Goal: Find contact information: Find contact information

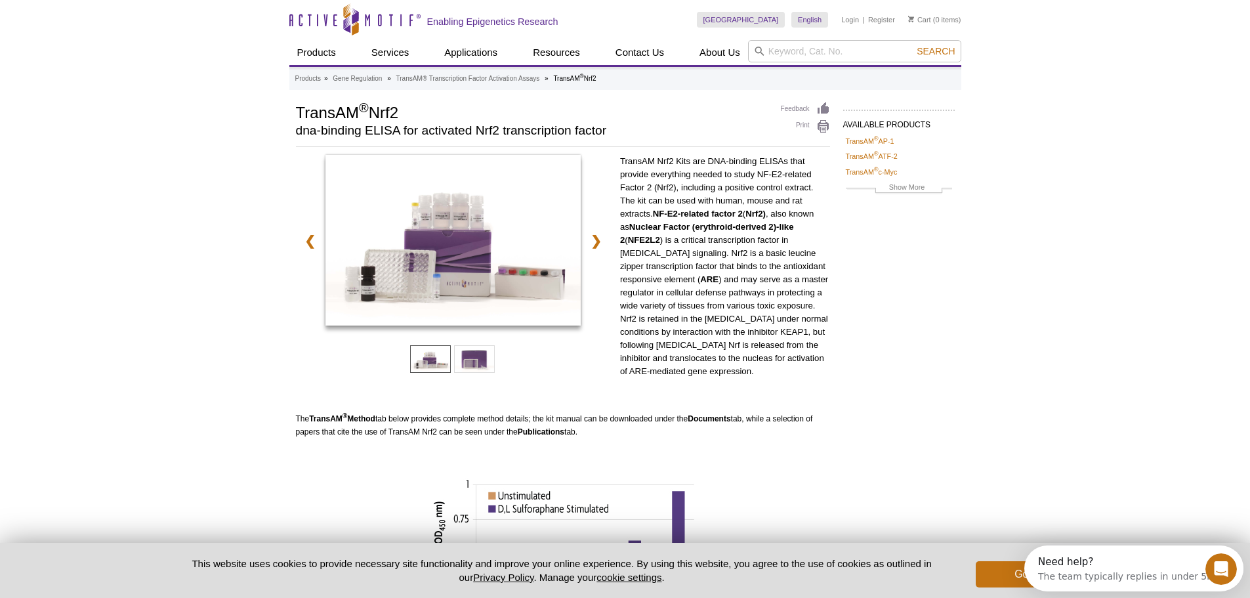
click at [1013, 459] on div "Active Motif Logo Enabling Epigenetics Research 0 Search Skip to content Active…" at bounding box center [625, 515] width 1250 height 1031
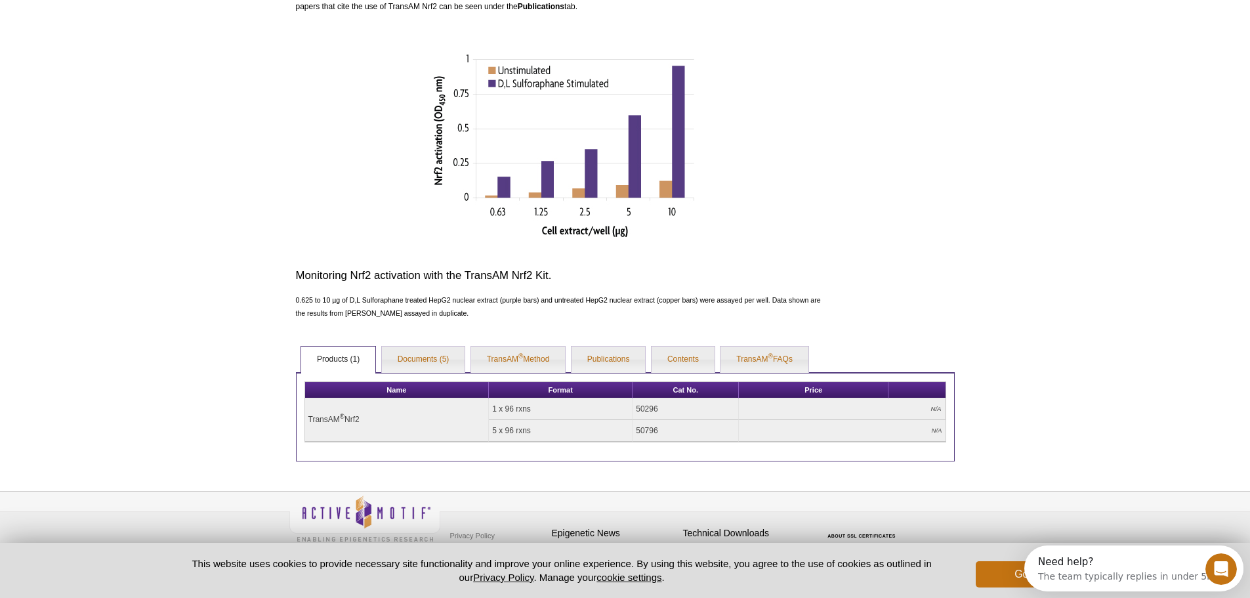
scroll to position [442, 0]
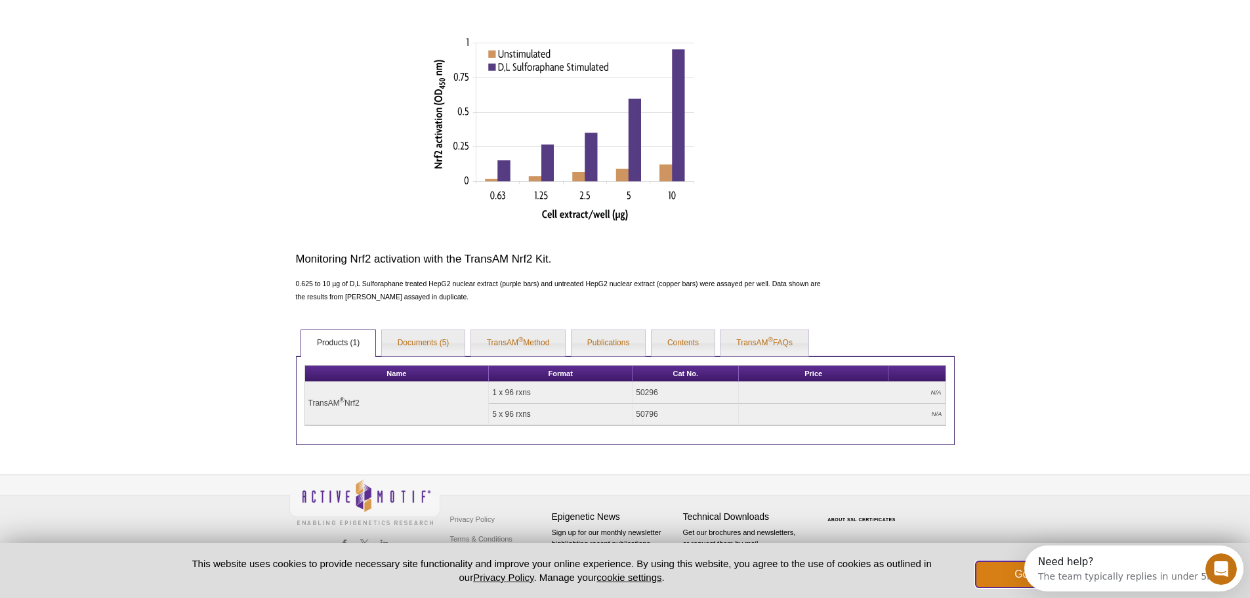
click at [1009, 569] on button "Got it!" at bounding box center [1028, 574] width 105 height 26
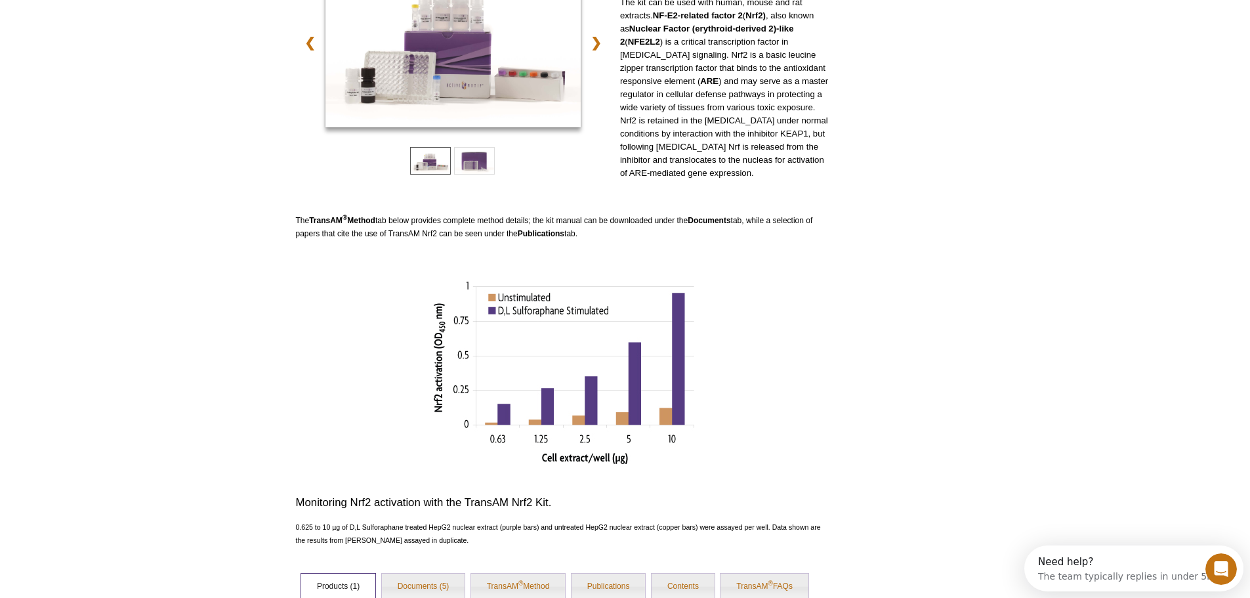
scroll to position [0, 0]
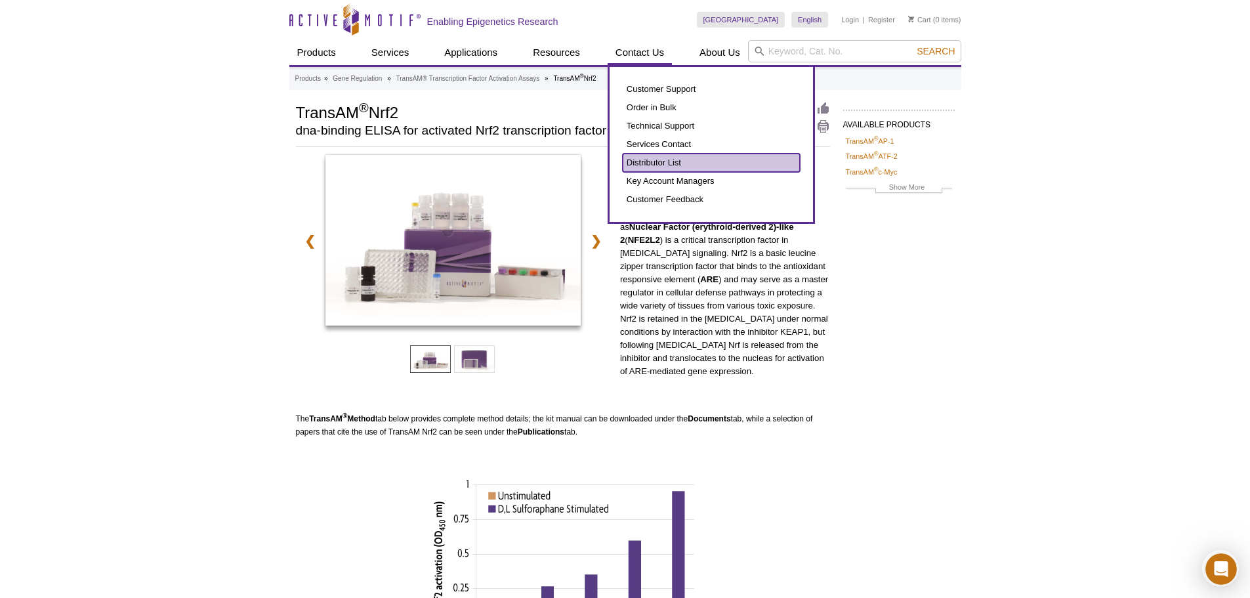
click at [643, 162] on link "Distributor List" at bounding box center [711, 163] width 177 height 18
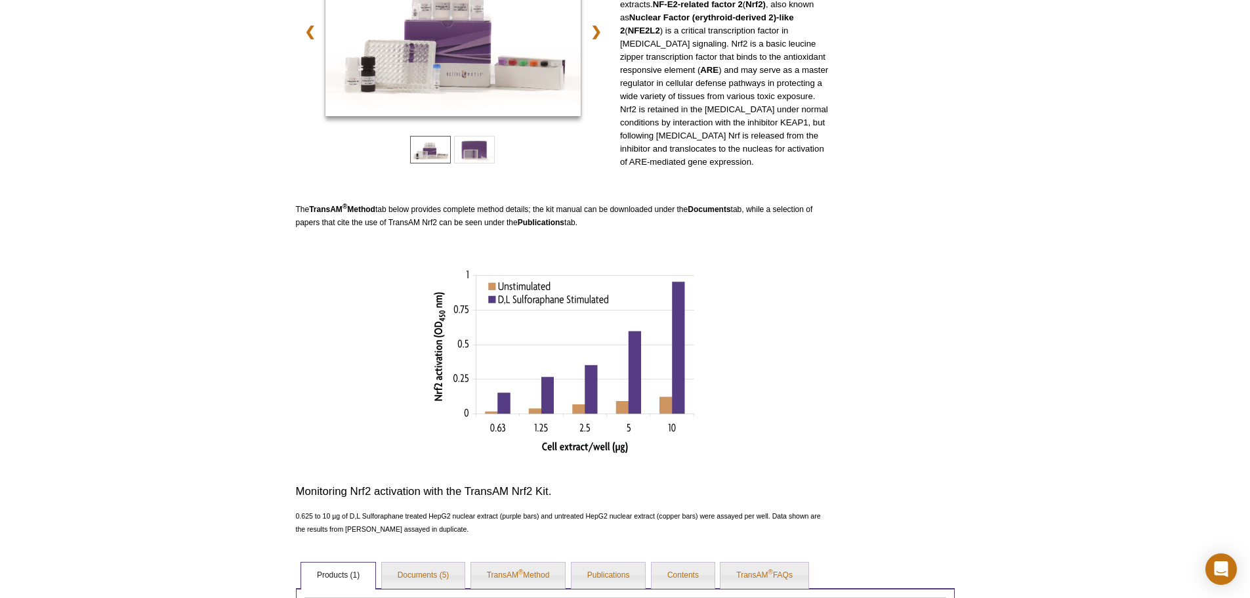
scroll to position [394, 0]
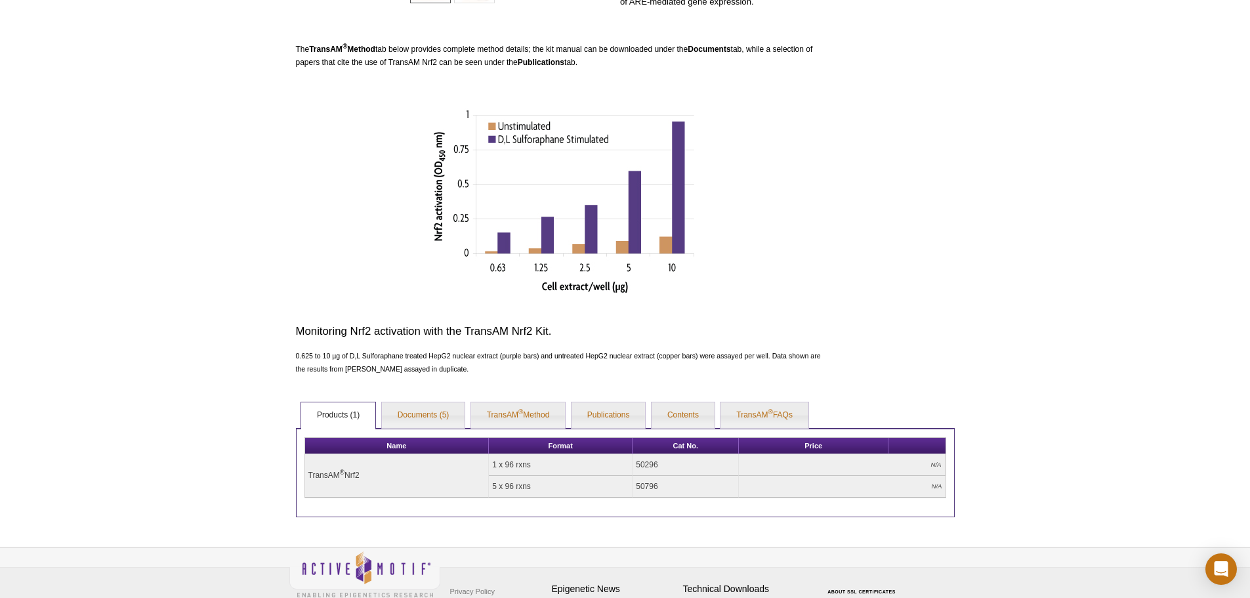
drag, startPoint x: 663, startPoint y: 457, endPoint x: 639, endPoint y: 457, distance: 24.3
click at [639, 457] on td "50296" at bounding box center [686, 465] width 106 height 22
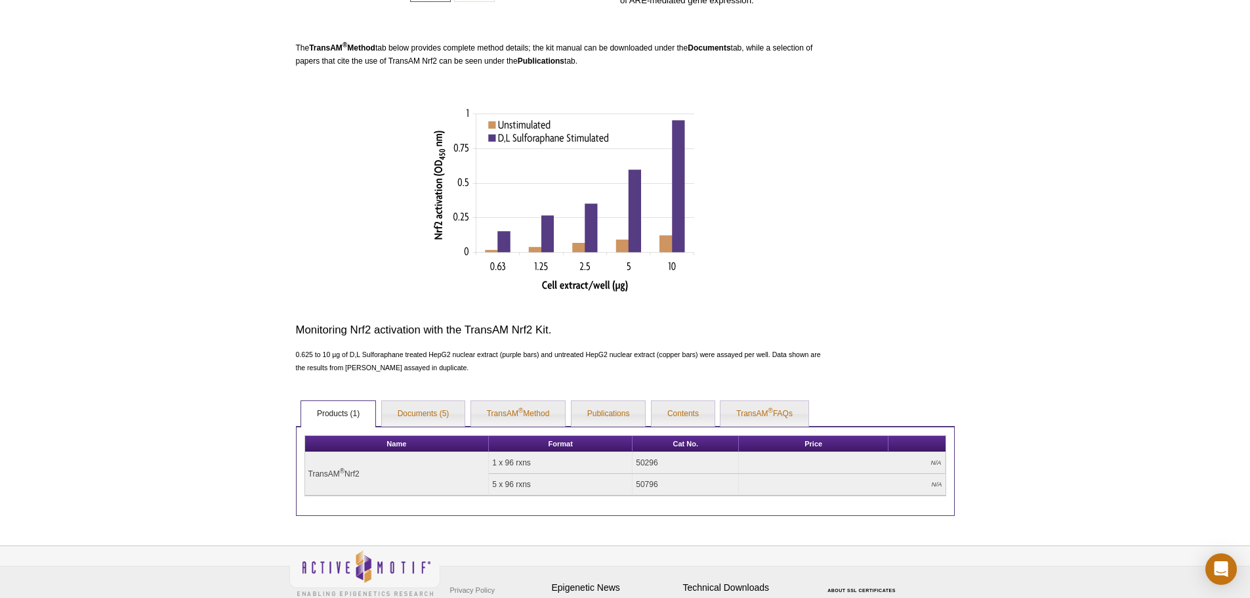
scroll to position [374, 0]
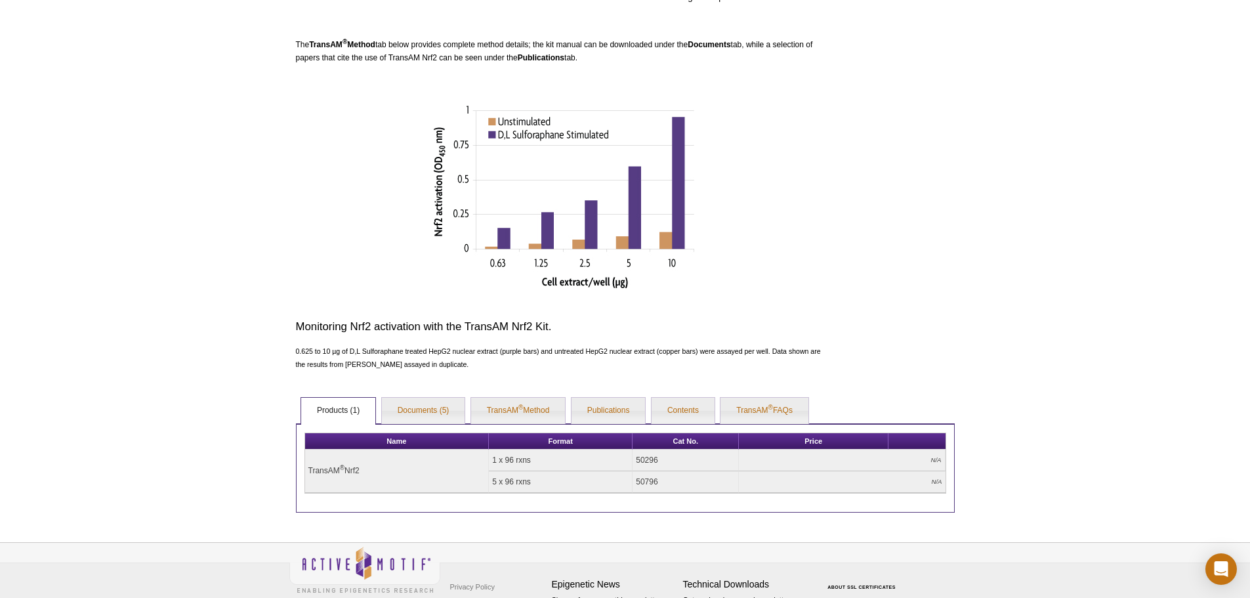
copy td "50296"
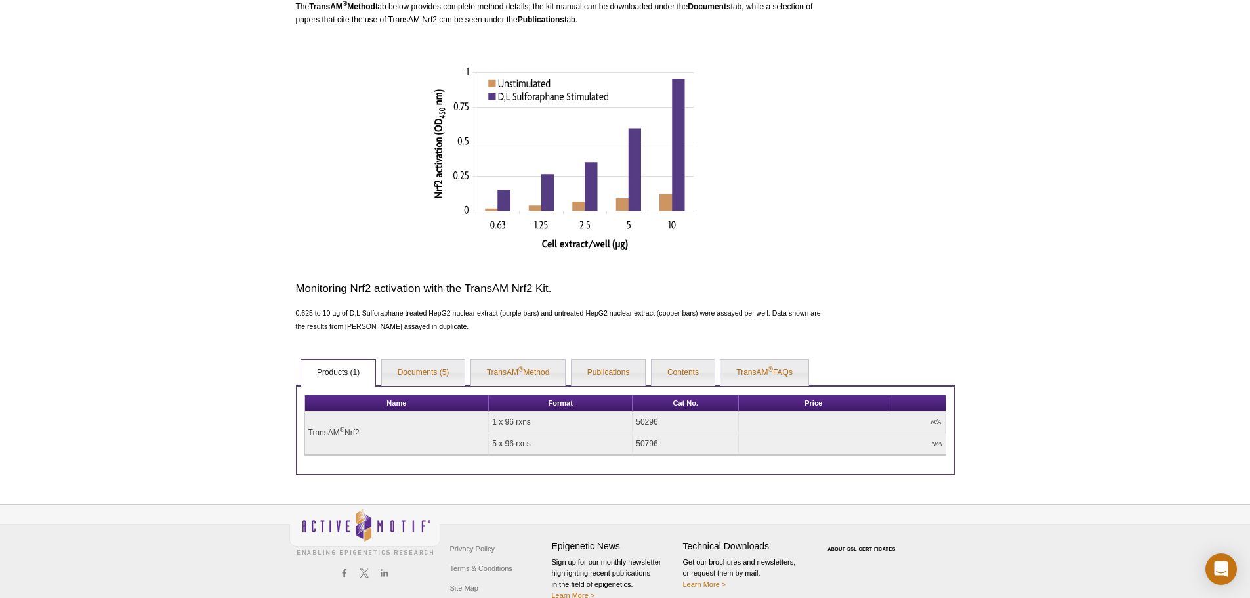
scroll to position [433, 0]
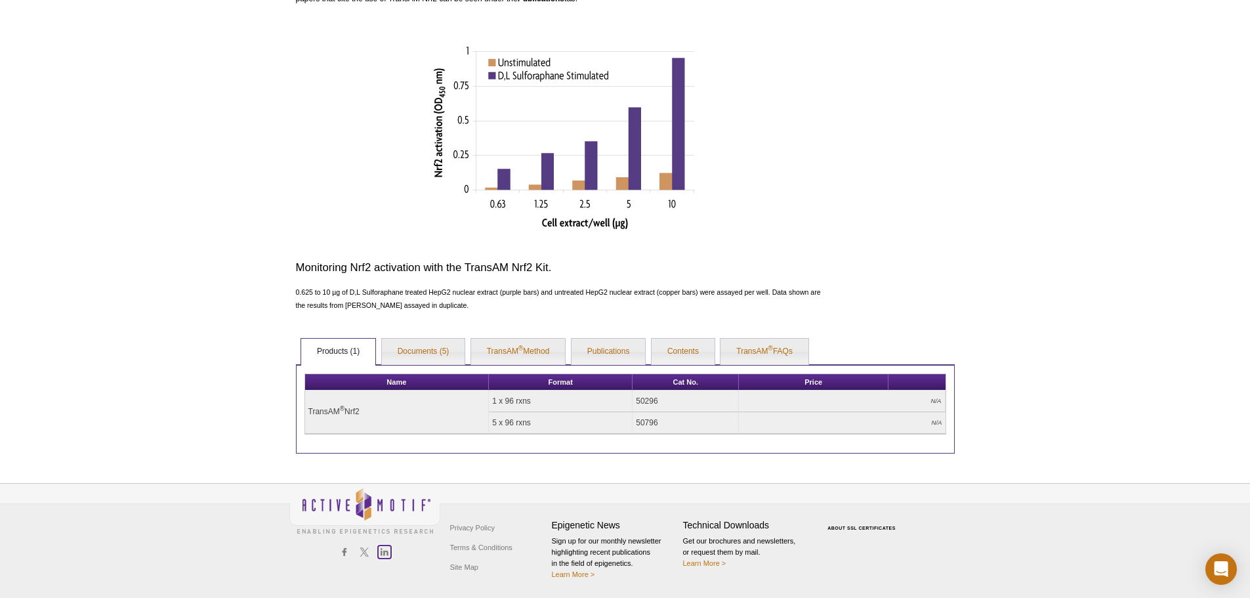
click at [389, 553] on link at bounding box center [385, 552] width 14 height 14
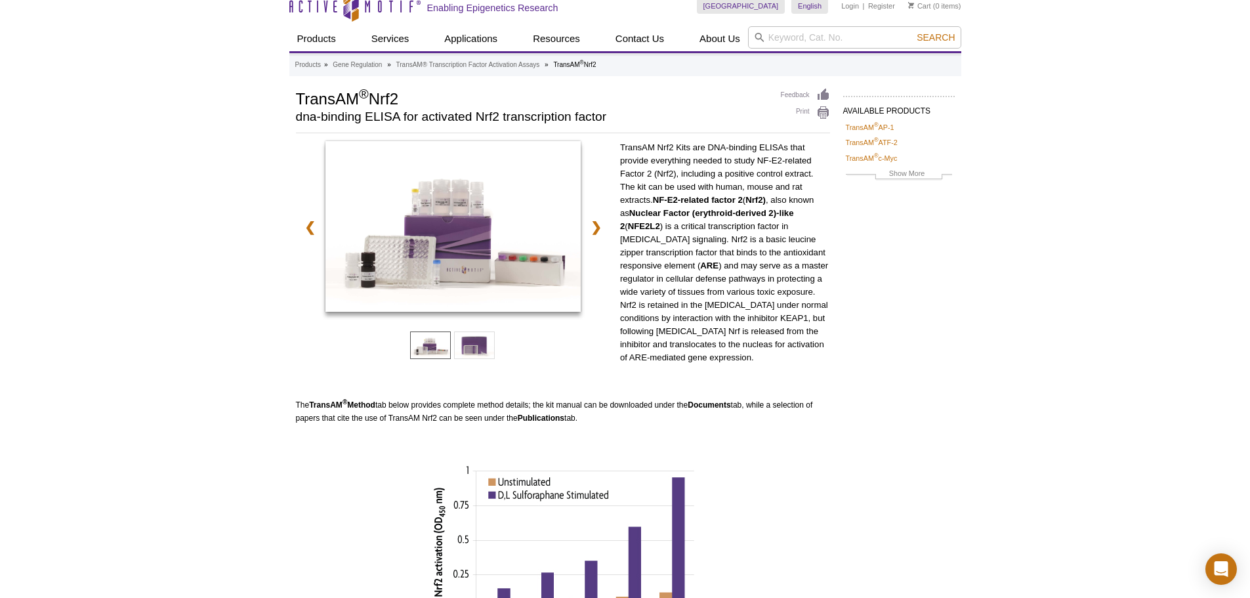
scroll to position [0, 0]
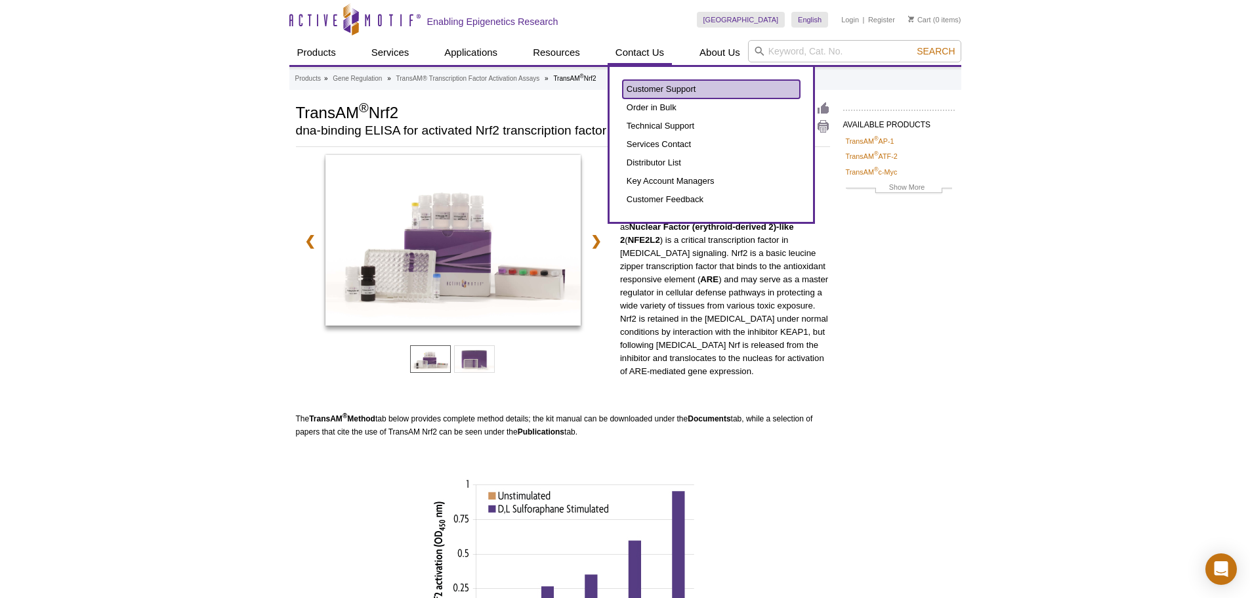
click at [646, 87] on link "Customer Support" at bounding box center [711, 89] width 177 height 18
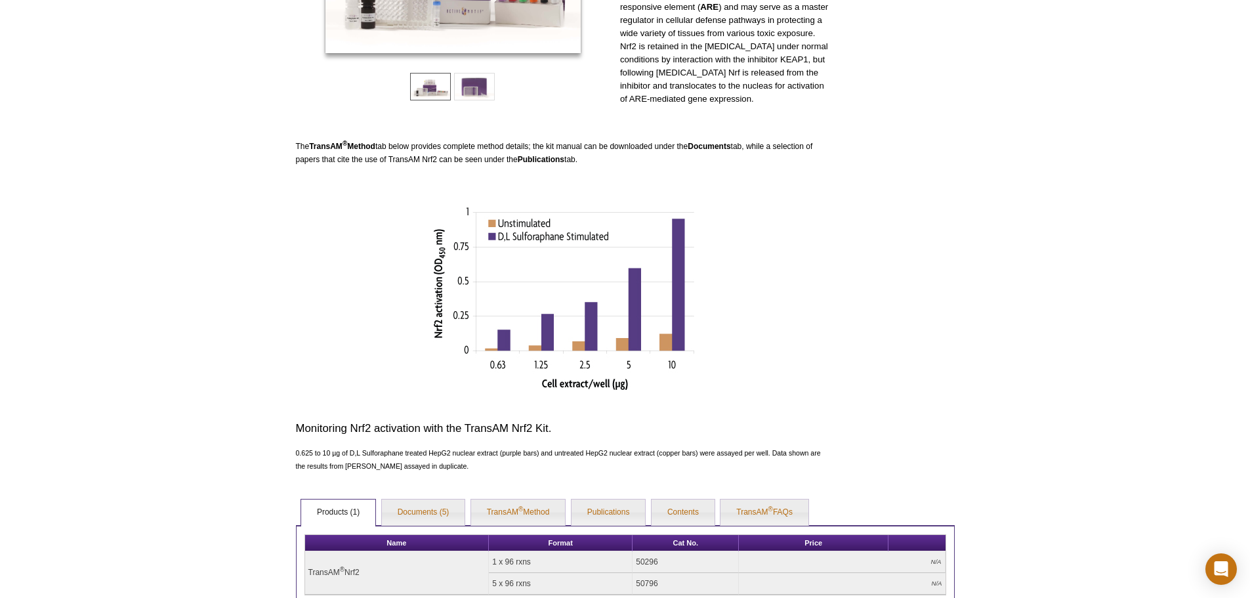
scroll to position [328, 0]
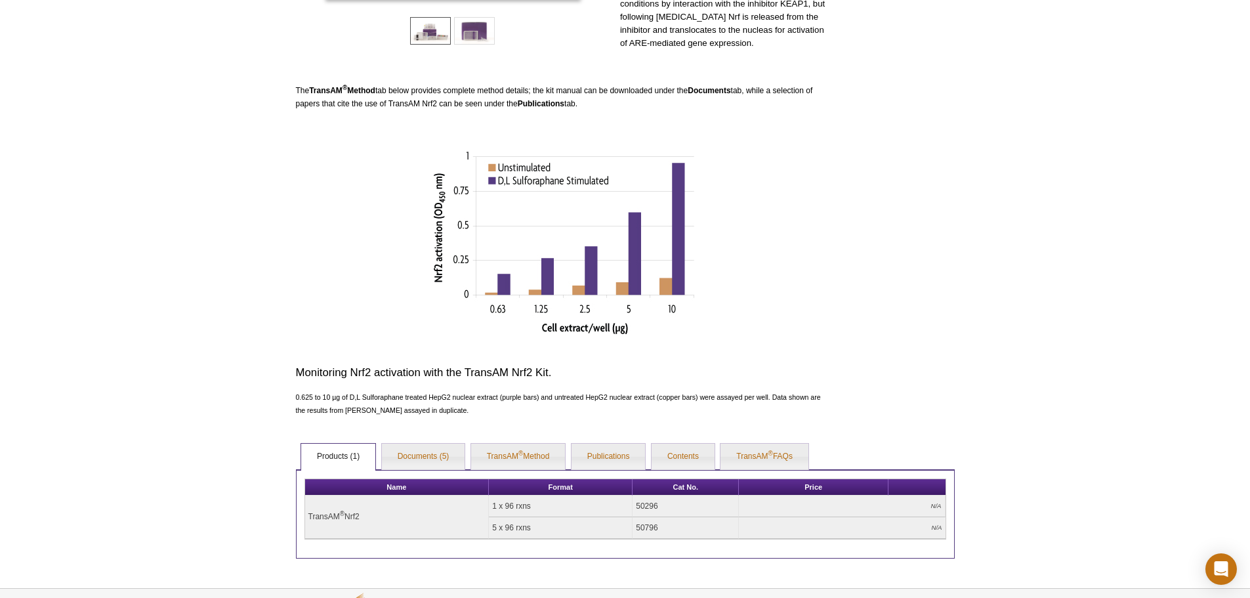
drag, startPoint x: 652, startPoint y: 509, endPoint x: 645, endPoint y: 509, distance: 7.9
click at [639, 509] on td "50296" at bounding box center [686, 507] width 106 height 22
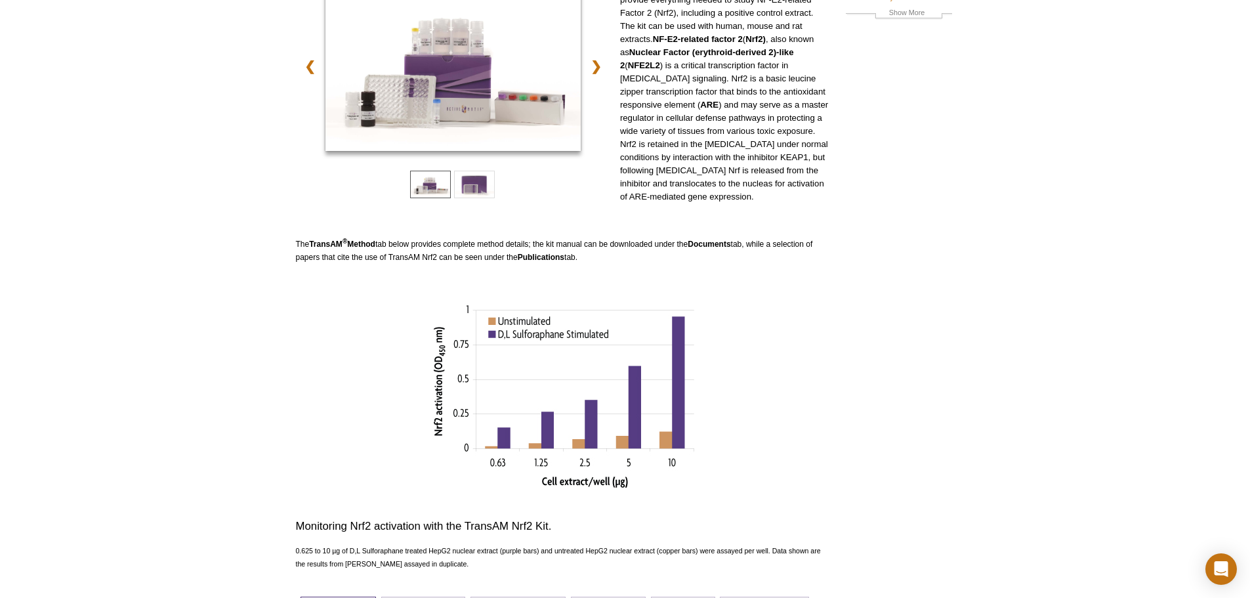
scroll to position [0, 0]
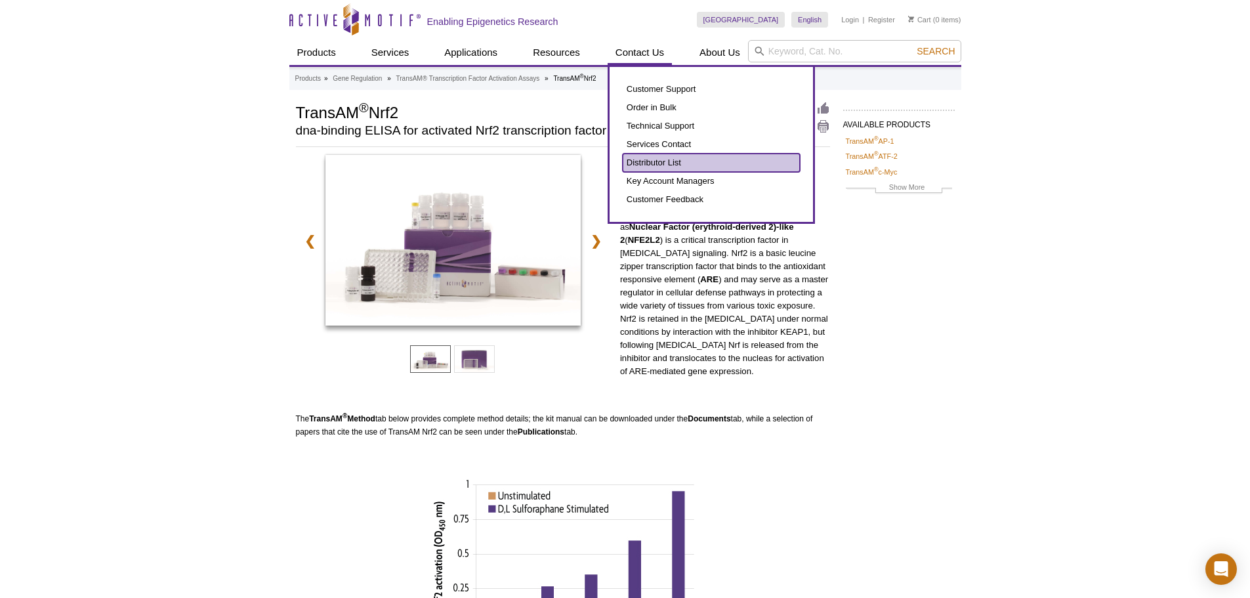
click at [663, 159] on link "Distributor List" at bounding box center [711, 163] width 177 height 18
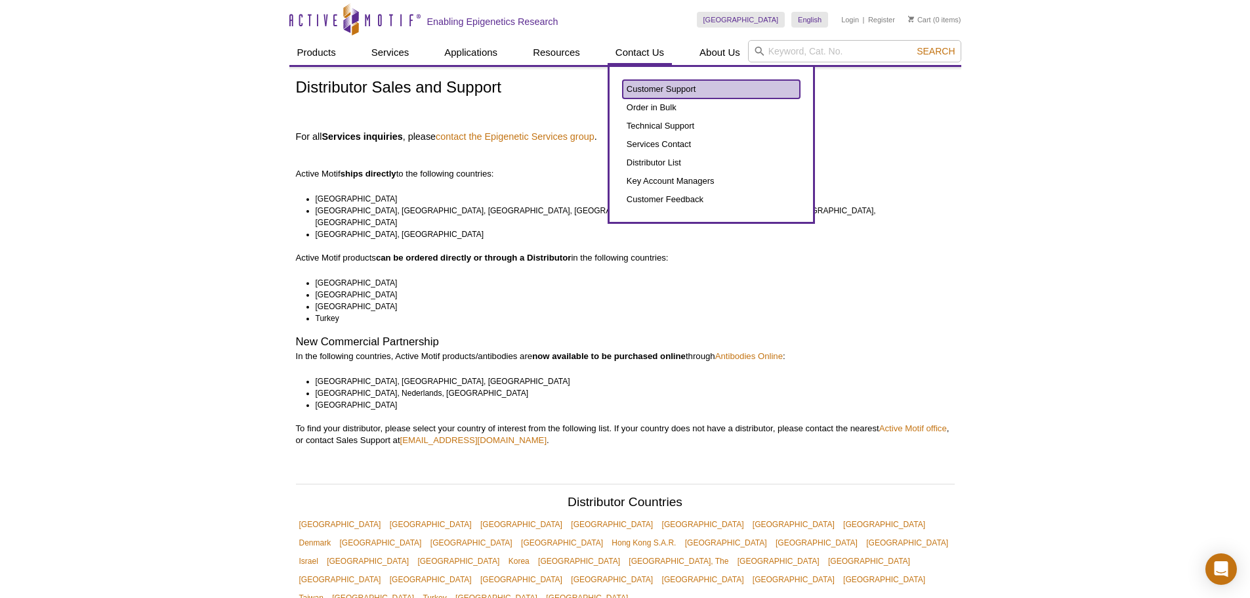
click at [645, 87] on link "Customer Support" at bounding box center [711, 89] width 177 height 18
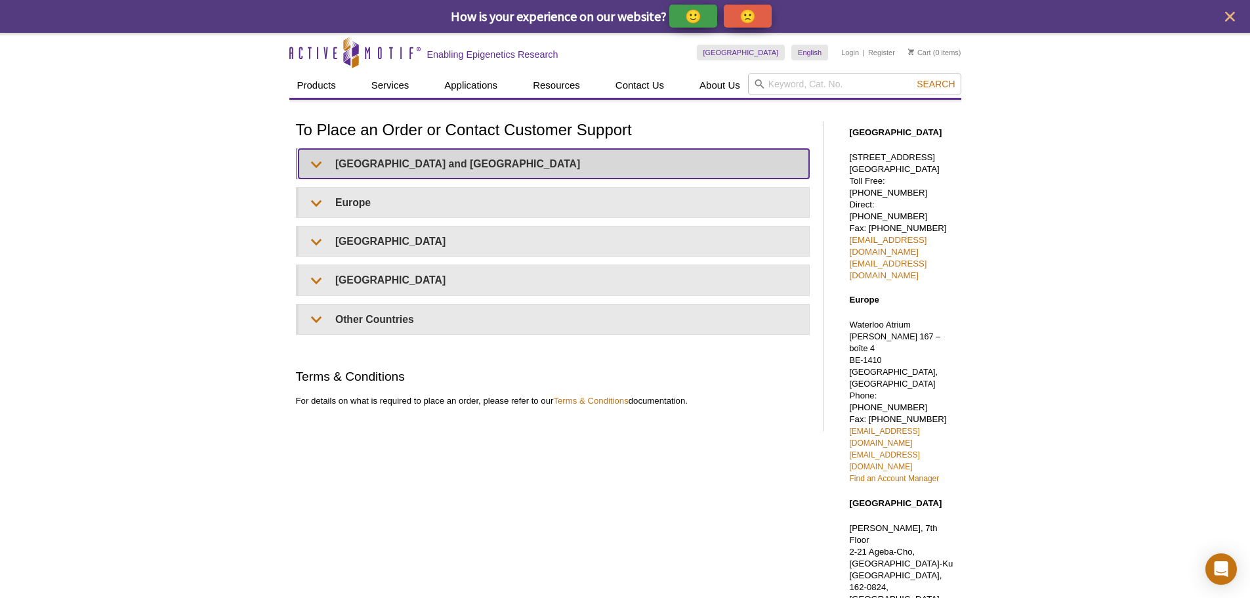
click at [314, 160] on summary "United States and Canada" at bounding box center [554, 164] width 511 height 30
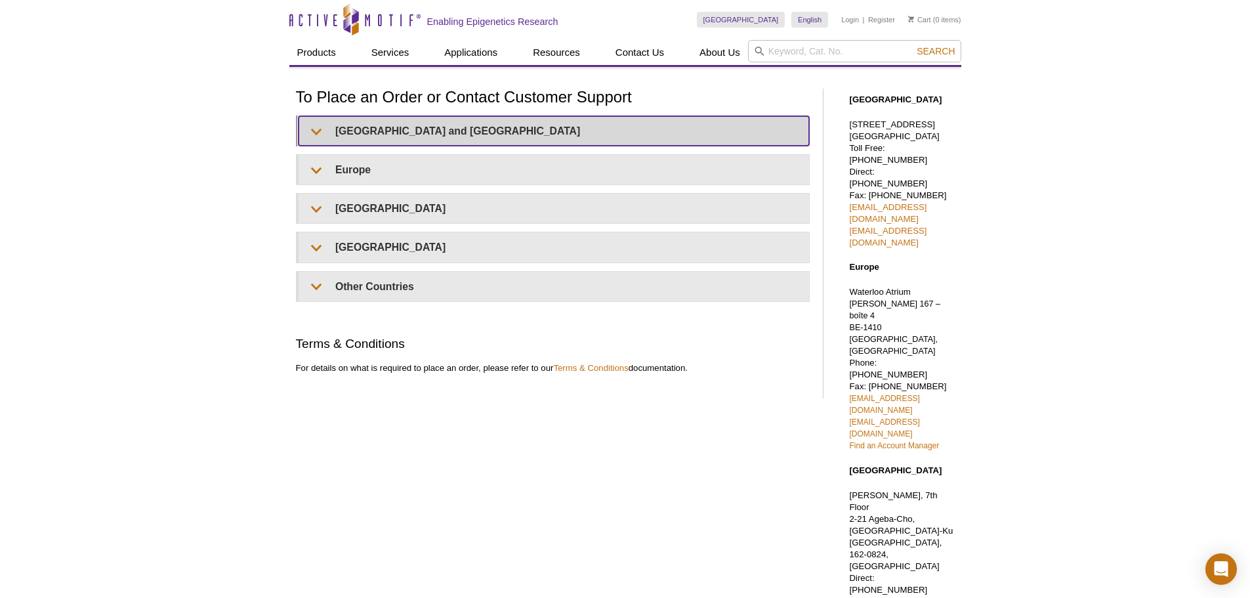
click at [313, 129] on summary "[GEOGRAPHIC_DATA] and [GEOGRAPHIC_DATA]" at bounding box center [554, 131] width 511 height 30
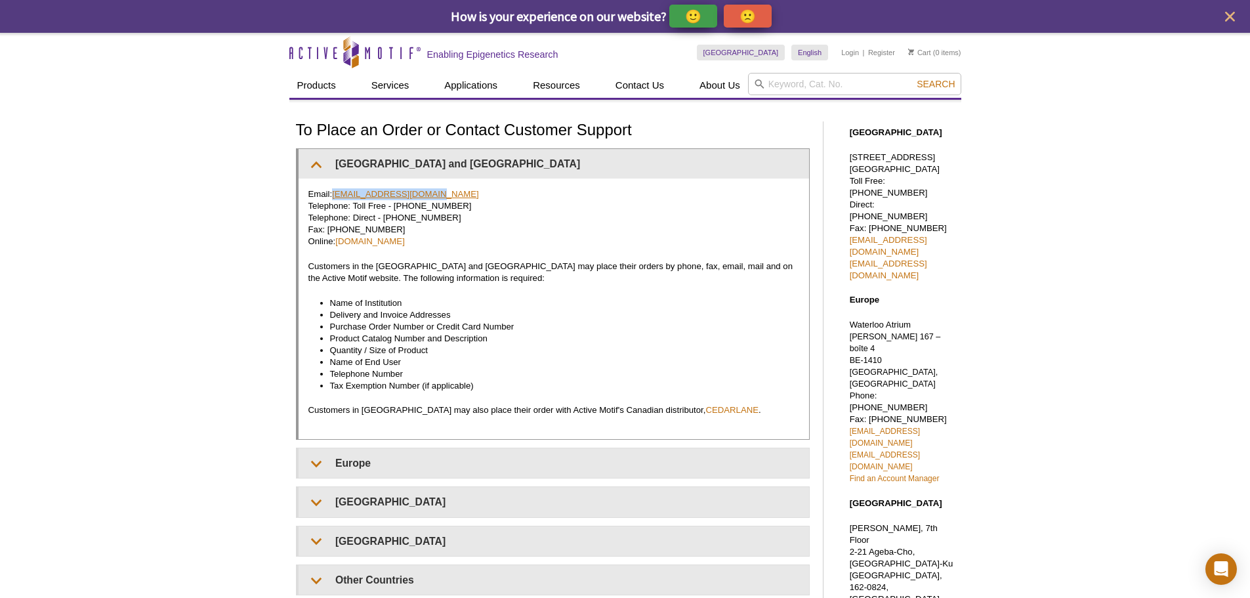
drag, startPoint x: 432, startPoint y: 194, endPoint x: 336, endPoint y: 194, distance: 95.8
click at [336, 194] on p "Email: [EMAIL_ADDRESS][DOMAIN_NAME] Telephone: Toll Free - [PHONE_NUMBER] Telep…" at bounding box center [554, 217] width 491 height 59
copy link "[EMAIL_ADDRESS][DOMAIN_NAME]"
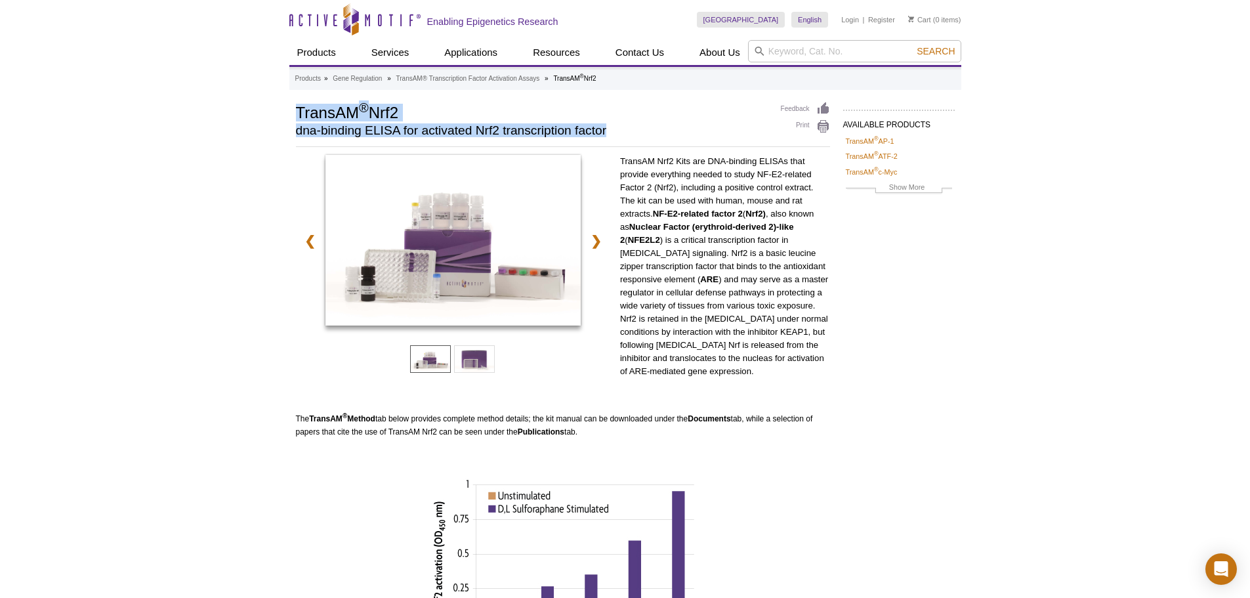
drag, startPoint x: 628, startPoint y: 129, endPoint x: 289, endPoint y: 116, distance: 339.6
click at [289, 116] on div "AVAILABLE PRODUCTS TransAM ® AP-1 TransAM ® ATF-2 TransAM ® c-Myc TransAM ® C/E…" at bounding box center [625, 494] width 672 height 785
copy div "TransAM ® Nrf2 dna-binding ELISA for activated Nrf2 transcription factor"
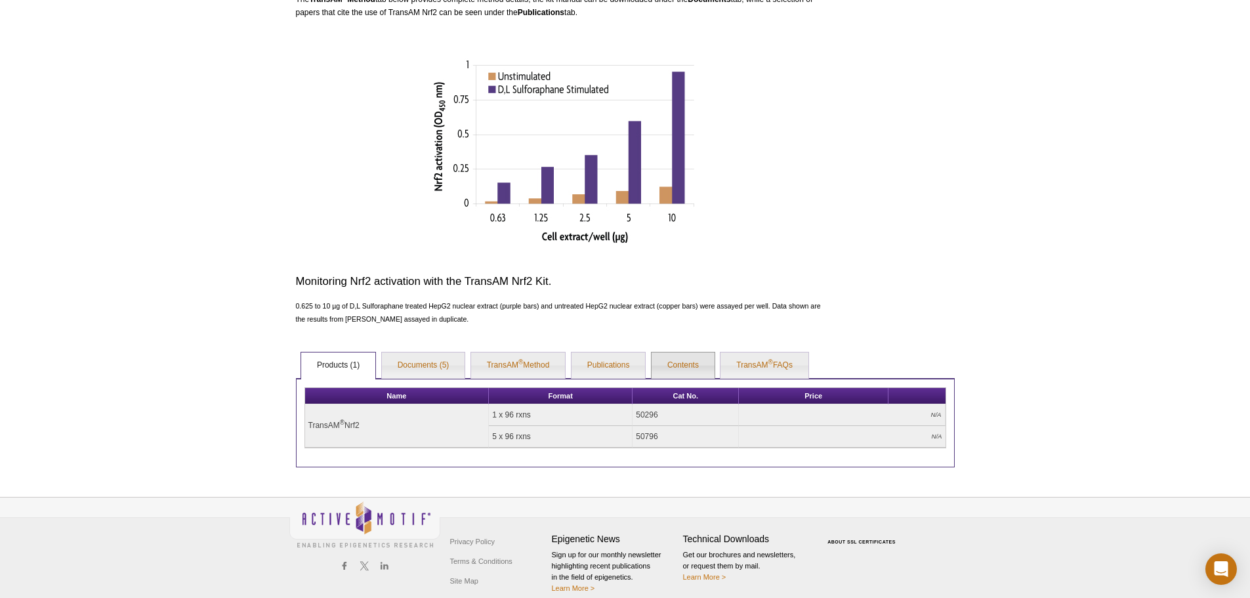
scroll to position [433, 0]
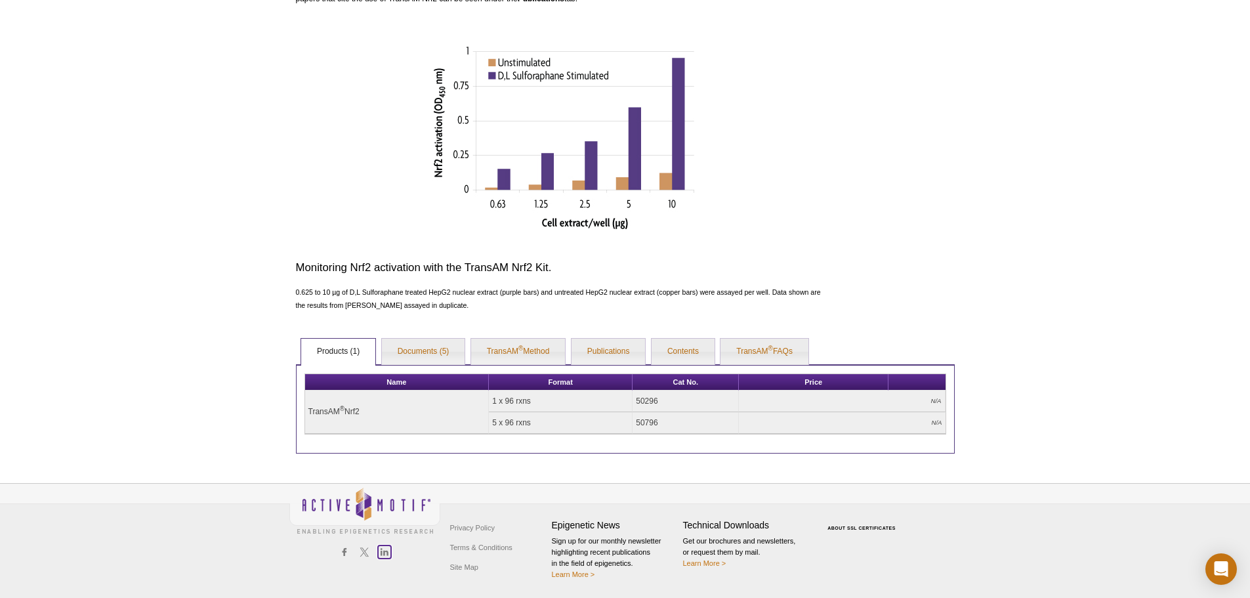
click at [382, 552] on icon at bounding box center [385, 551] width 8 height 7
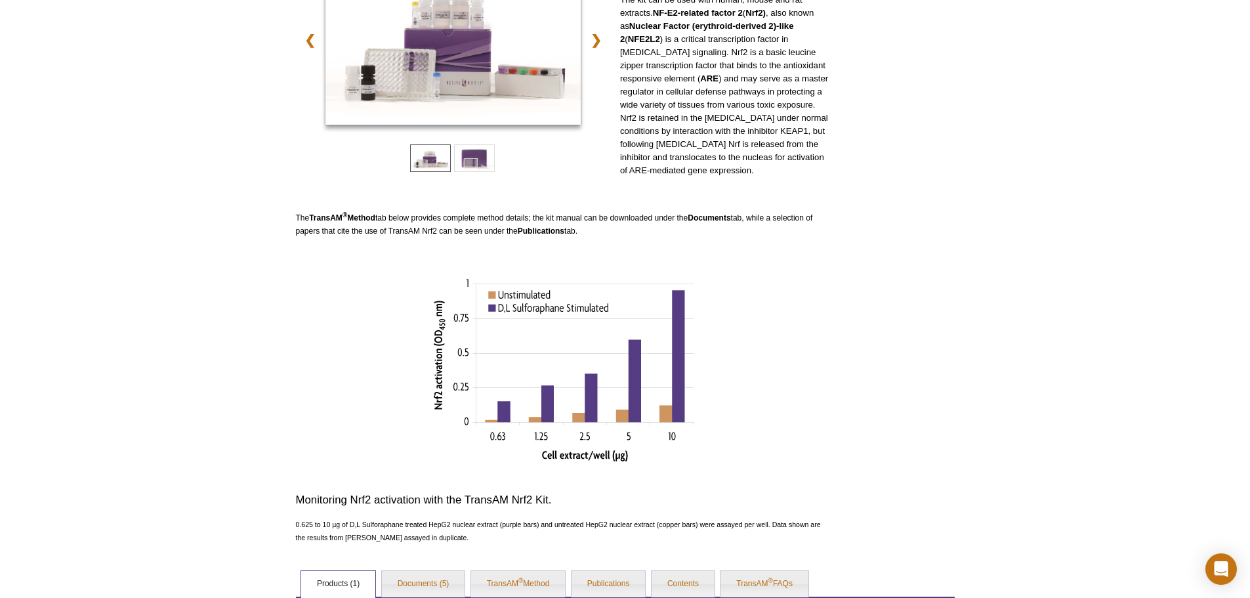
scroll to position [0, 0]
